Goal: Find specific page/section: Find specific page/section

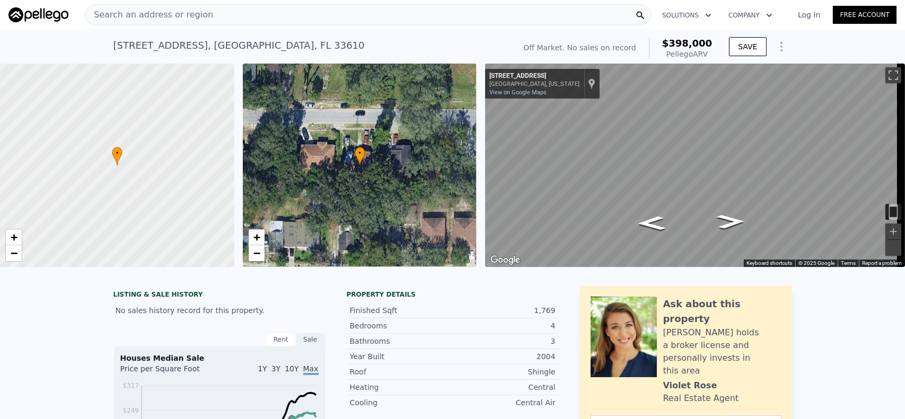
click at [132, 14] on span "Search an address or region" at bounding box center [149, 14] width 128 height 13
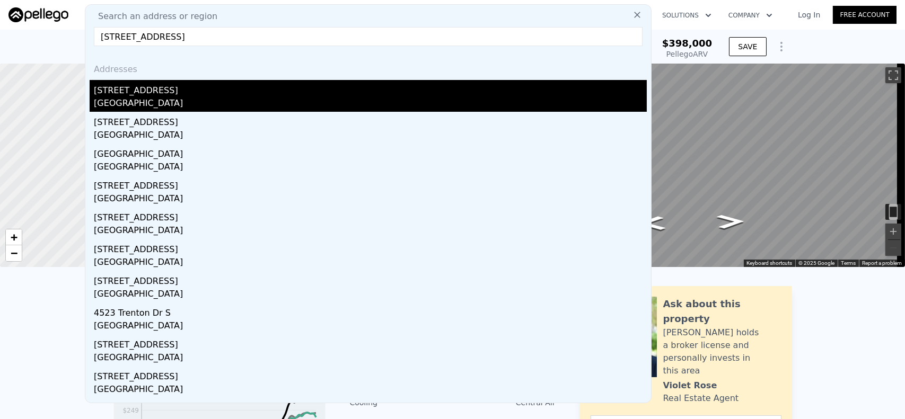
type input "[STREET_ADDRESS]"
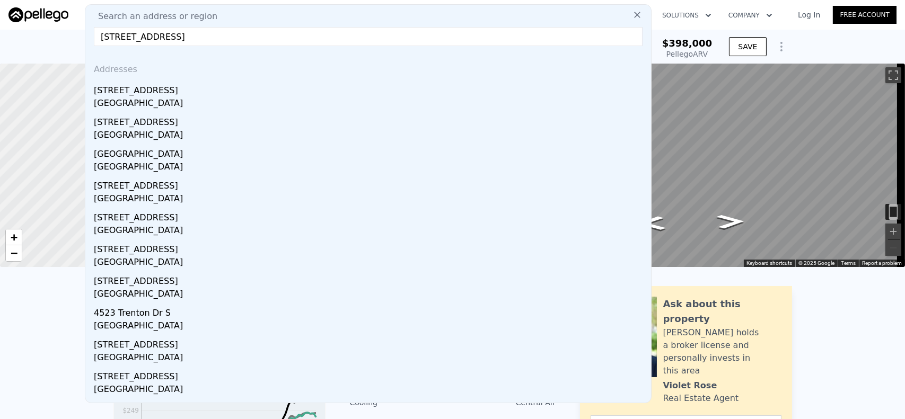
click at [156, 96] on div "[STREET_ADDRESS]" at bounding box center [370, 88] width 553 height 17
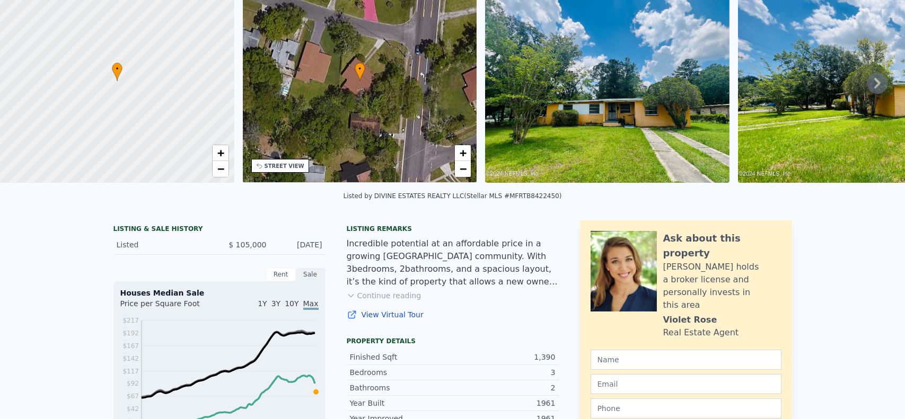
scroll to position [4, 0]
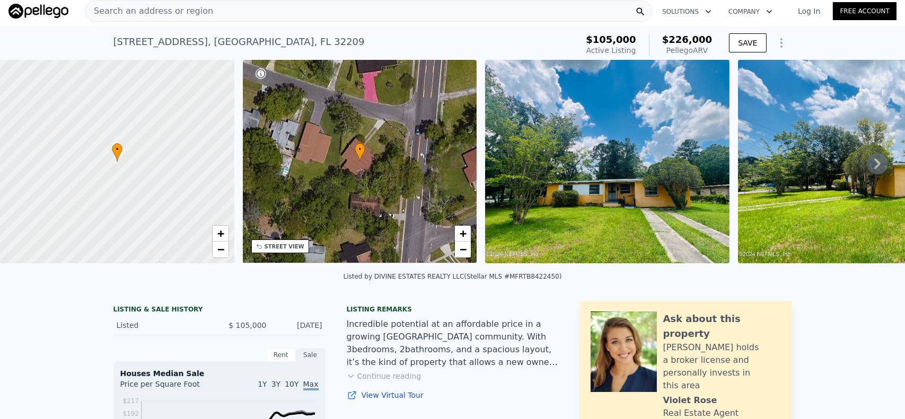
click at [121, 13] on span "Search an address or region" at bounding box center [149, 11] width 128 height 13
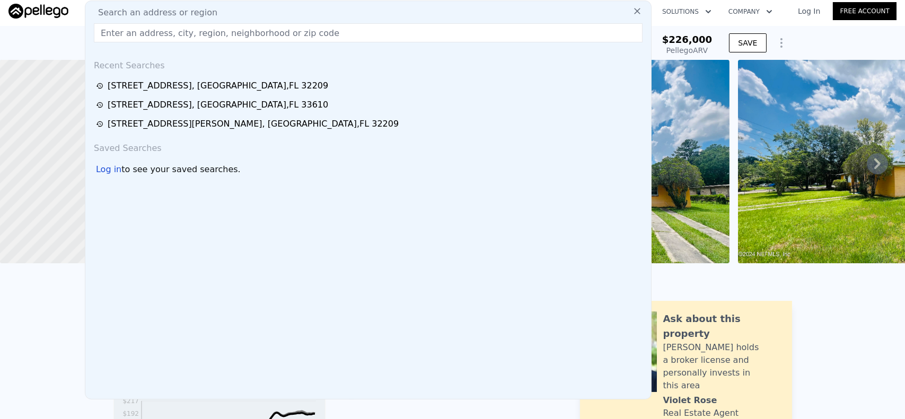
drag, startPoint x: 121, startPoint y: 13, endPoint x: 110, endPoint y: 33, distance: 23.2
click at [110, 33] on input "text" at bounding box center [368, 32] width 549 height 19
paste input "[STREET_ADDRESS]"
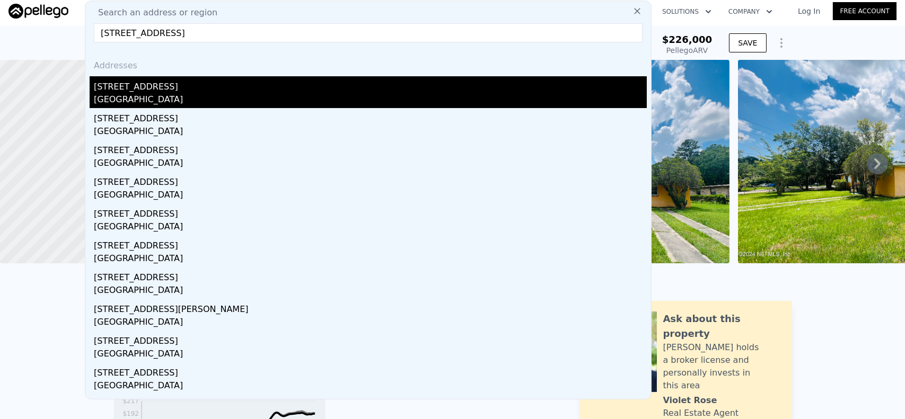
type input "[STREET_ADDRESS]"
click at [188, 87] on div "[STREET_ADDRESS]" at bounding box center [370, 84] width 553 height 17
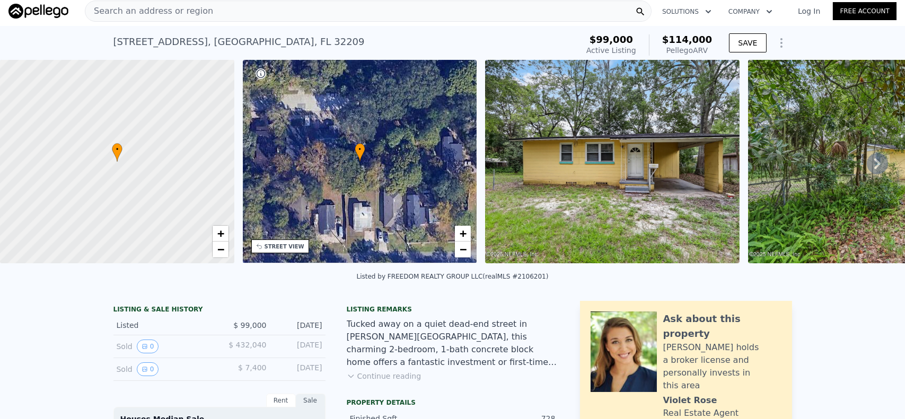
click at [145, 8] on span "Search an address or region" at bounding box center [149, 11] width 128 height 13
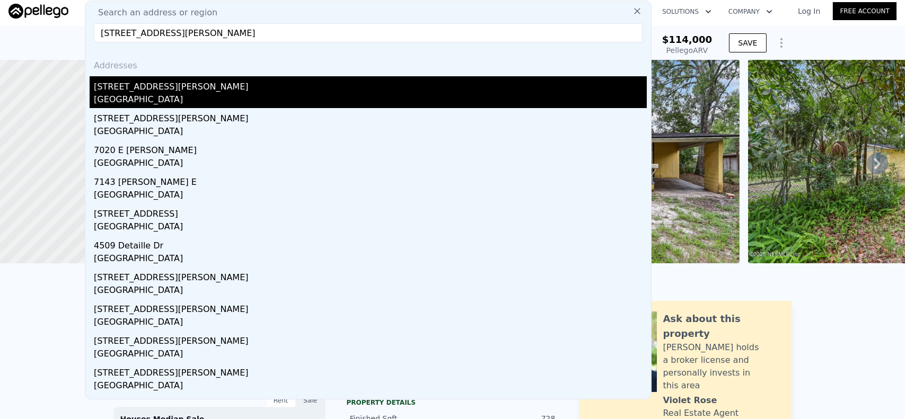
type input "[STREET_ADDRESS][PERSON_NAME]"
click at [178, 91] on div "[STREET_ADDRESS][PERSON_NAME]" at bounding box center [370, 84] width 553 height 17
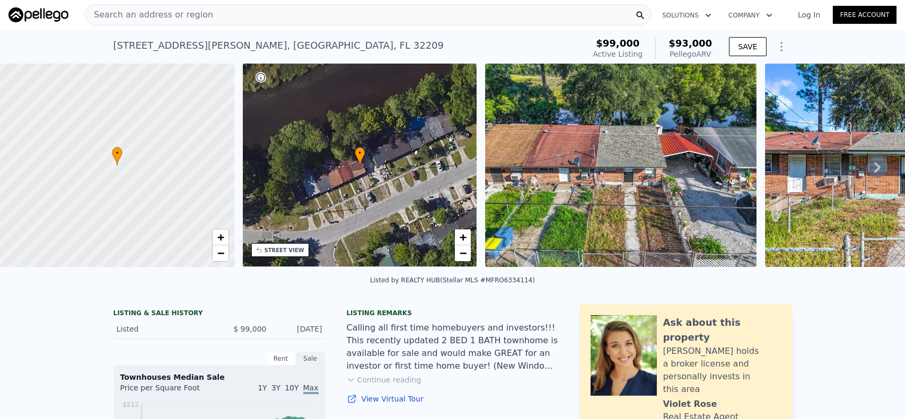
click at [128, 14] on span "Search an address or region" at bounding box center [149, 14] width 128 height 13
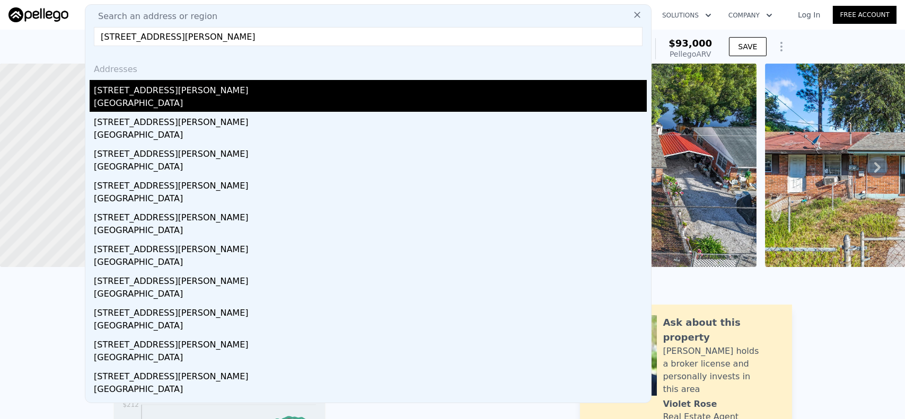
type input "[STREET_ADDRESS][PERSON_NAME]"
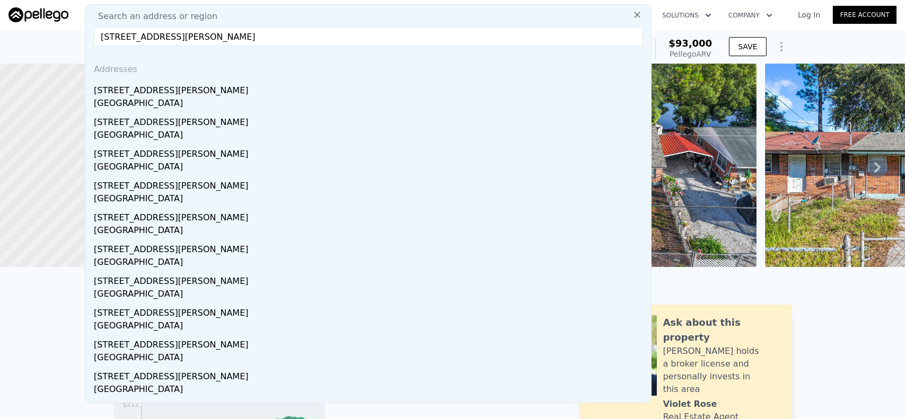
click at [152, 95] on div "[STREET_ADDRESS][PERSON_NAME]" at bounding box center [370, 88] width 553 height 17
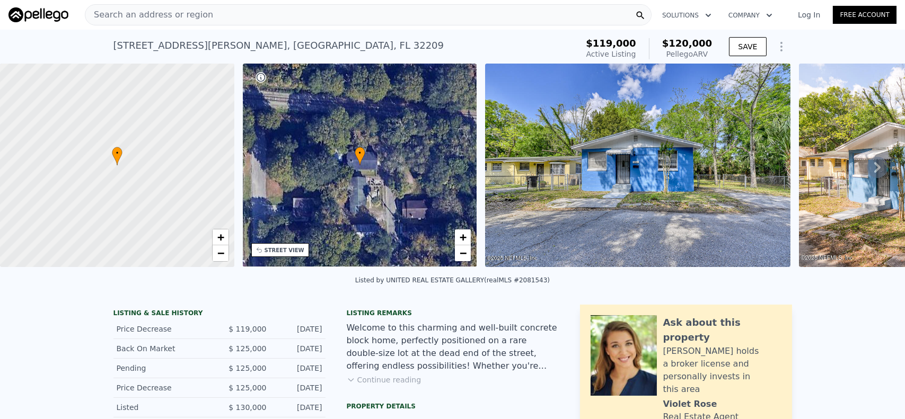
click at [131, 12] on span "Search an address or region" at bounding box center [149, 14] width 128 height 13
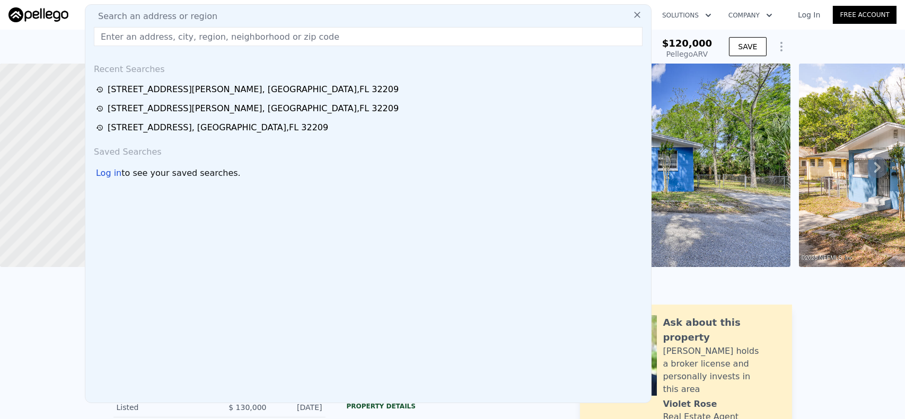
drag, startPoint x: 131, startPoint y: 12, endPoint x: 113, endPoint y: 36, distance: 29.8
click at [113, 36] on input "text" at bounding box center [368, 36] width 549 height 19
paste input "[STREET_ADDRESS]"
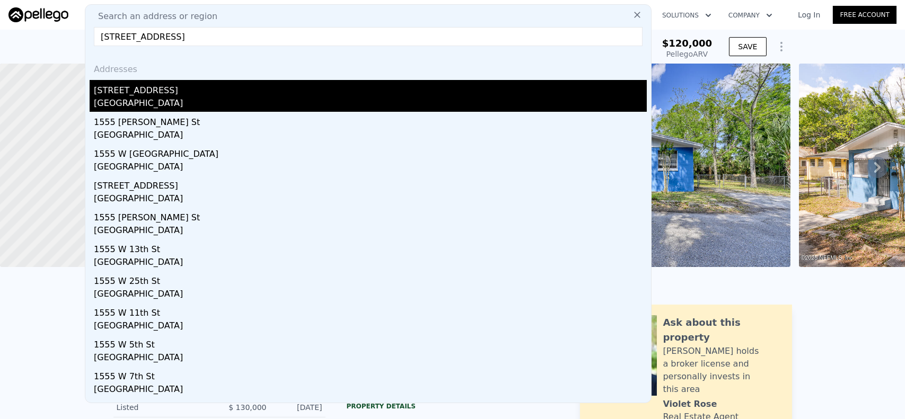
type input "[STREET_ADDRESS]"
click at [176, 95] on div "[STREET_ADDRESS]" at bounding box center [370, 88] width 553 height 17
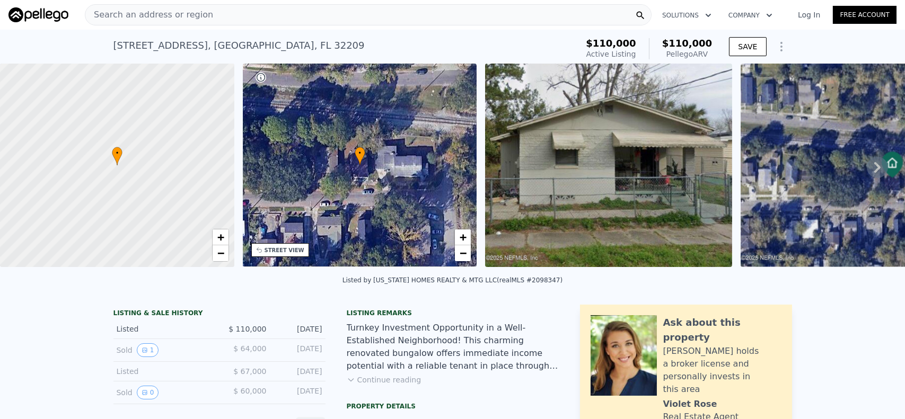
click at [171, 12] on span "Search an address or region" at bounding box center [149, 14] width 128 height 13
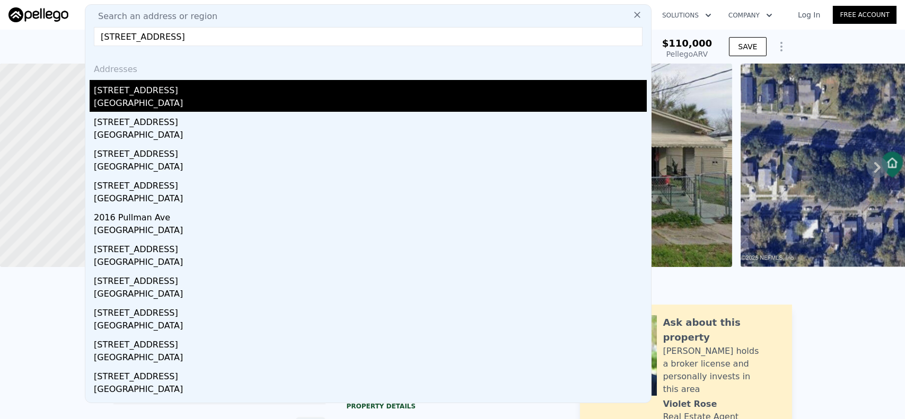
type input "[STREET_ADDRESS]"
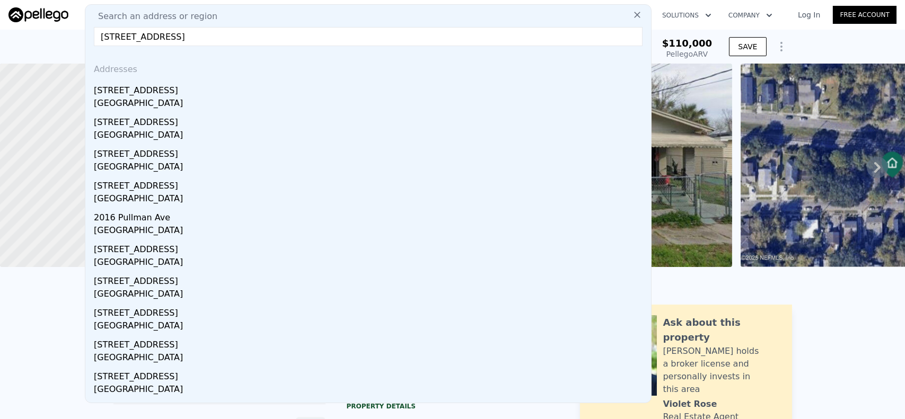
click at [170, 92] on div "[STREET_ADDRESS]" at bounding box center [370, 88] width 553 height 17
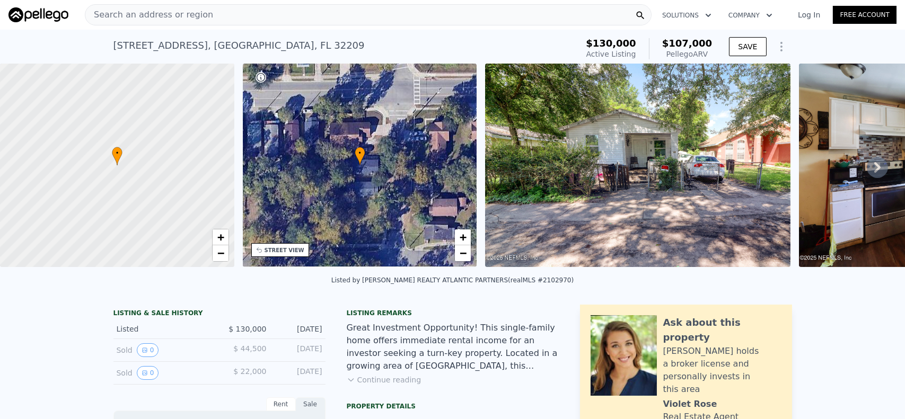
click at [153, 11] on span "Search an address or region" at bounding box center [149, 14] width 128 height 13
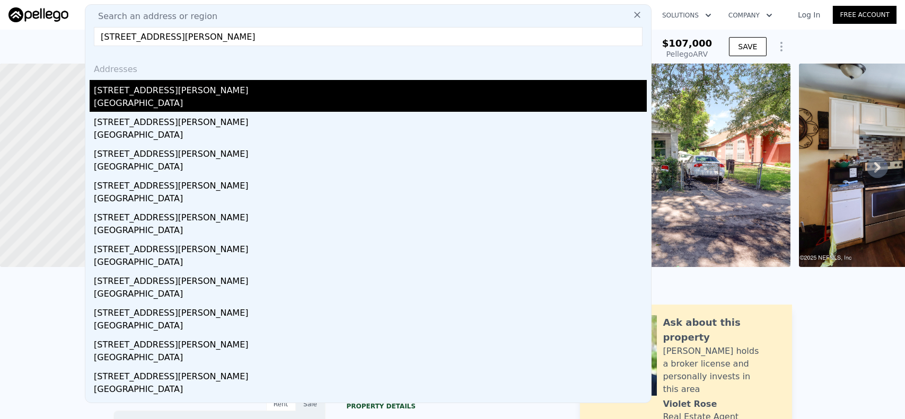
type input "[STREET_ADDRESS][PERSON_NAME]"
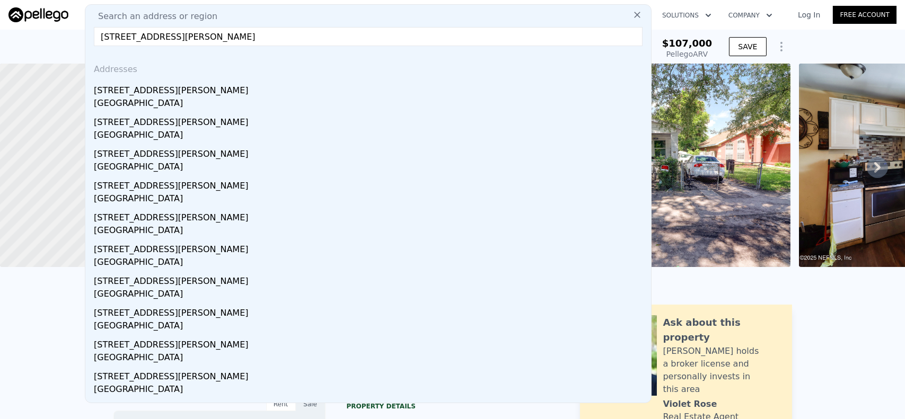
click at [142, 93] on div "[STREET_ADDRESS][PERSON_NAME]" at bounding box center [370, 88] width 553 height 17
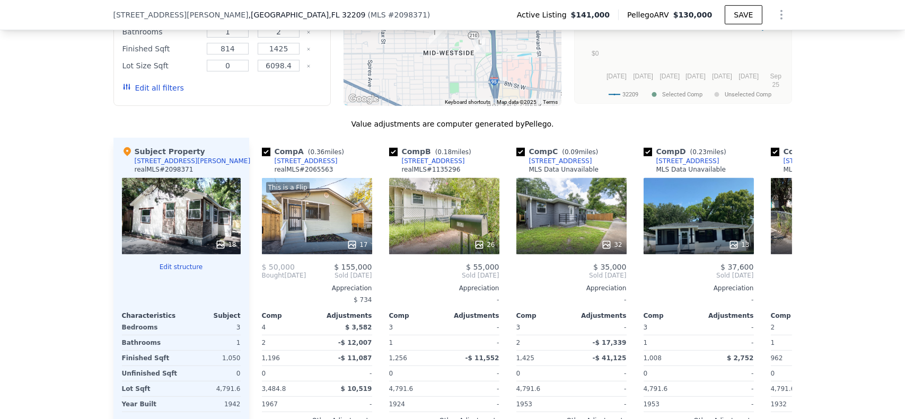
scroll to position [1144, 0]
